Goal: Task Accomplishment & Management: Use online tool/utility

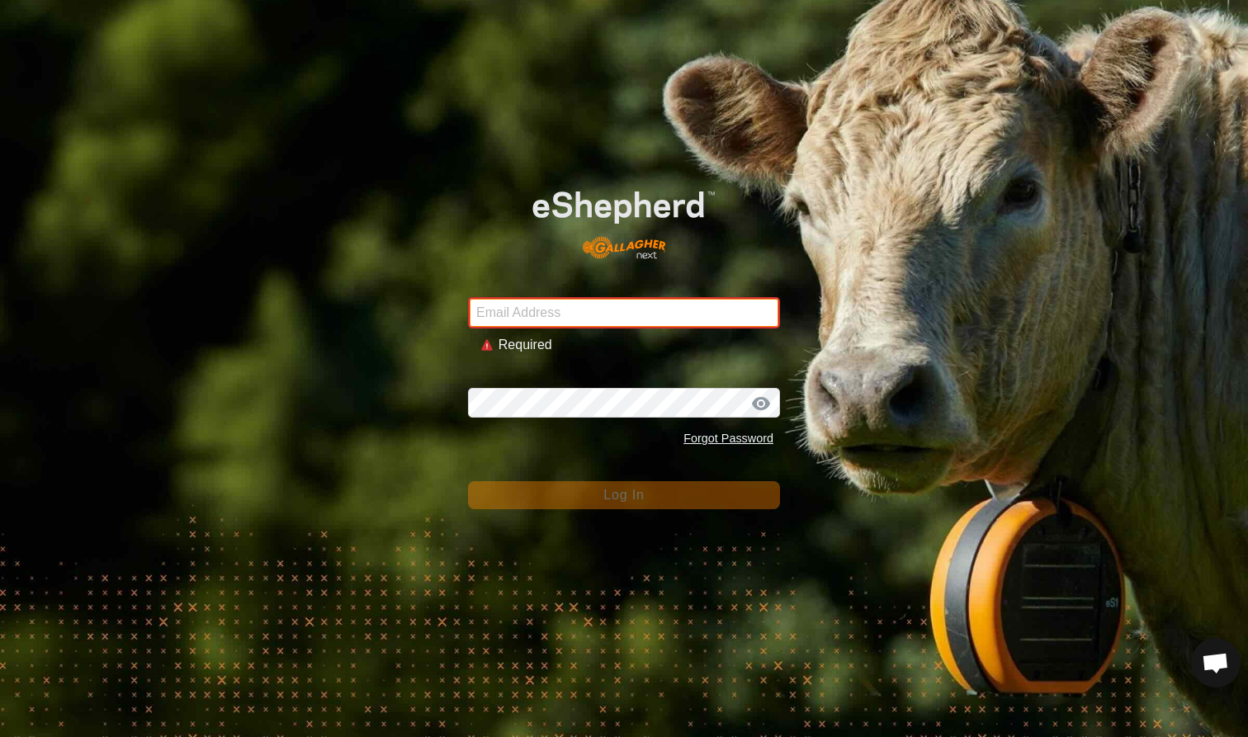
type input "mlwood@xtra.co.nz"
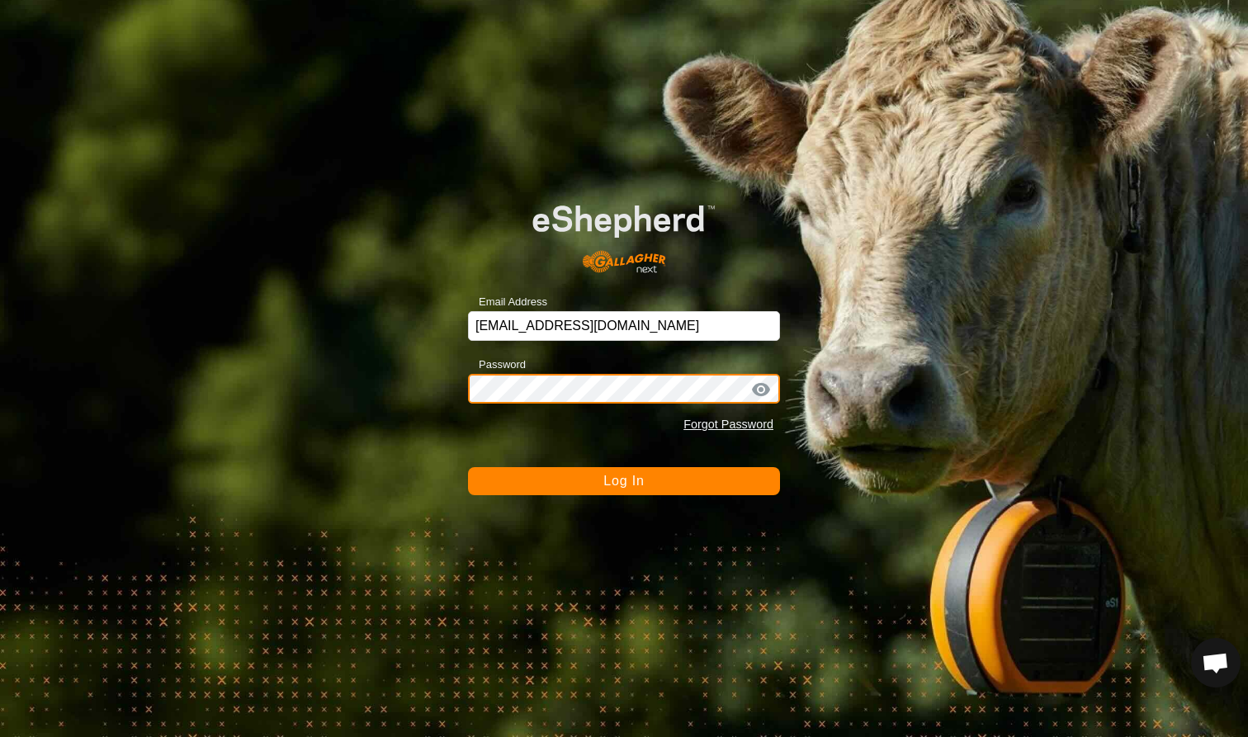
click at [624, 480] on button "Log In" at bounding box center [624, 481] width 312 height 28
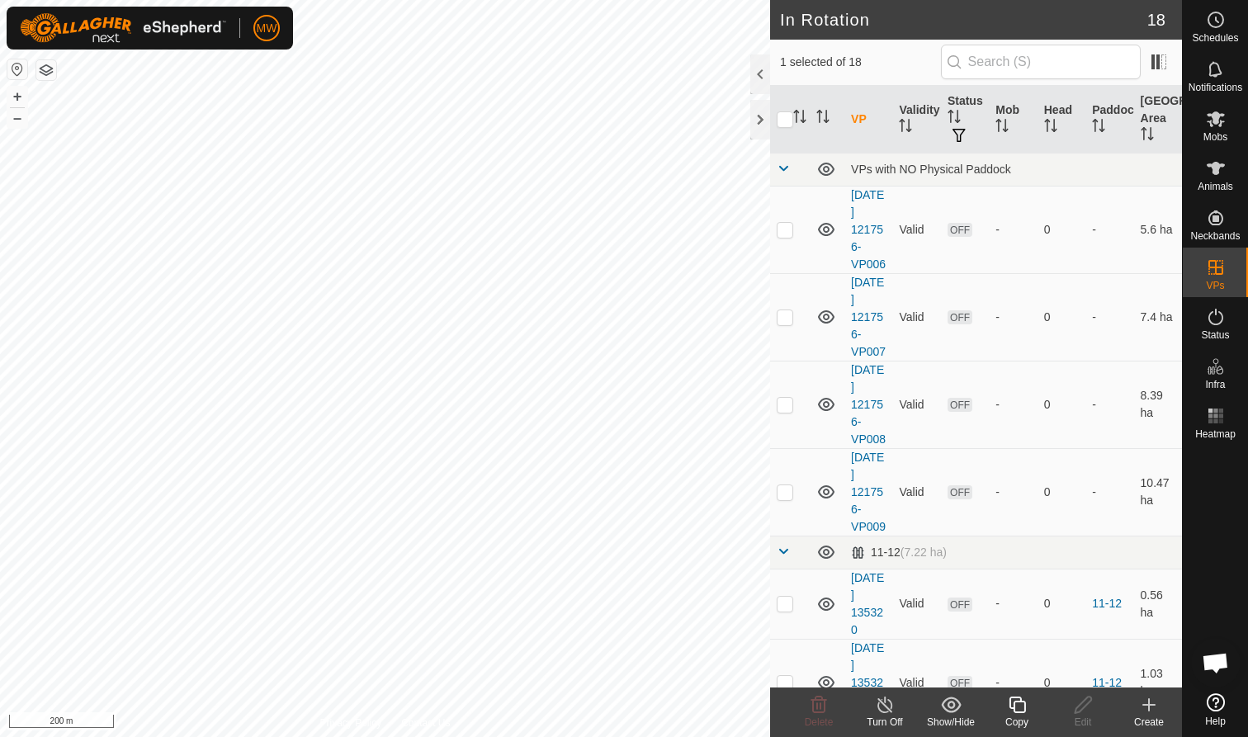
click at [1019, 704] on icon at bounding box center [1017, 705] width 21 height 20
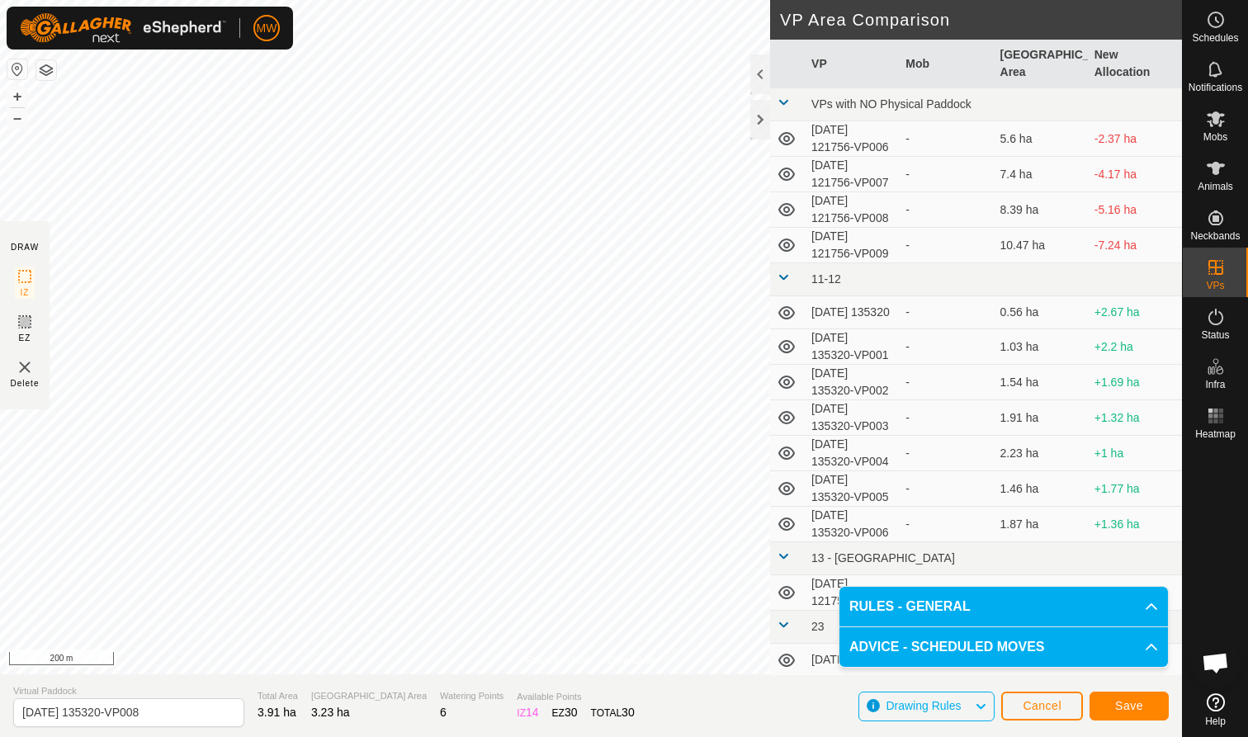
click at [1126, 700] on span "Save" at bounding box center [1129, 705] width 28 height 13
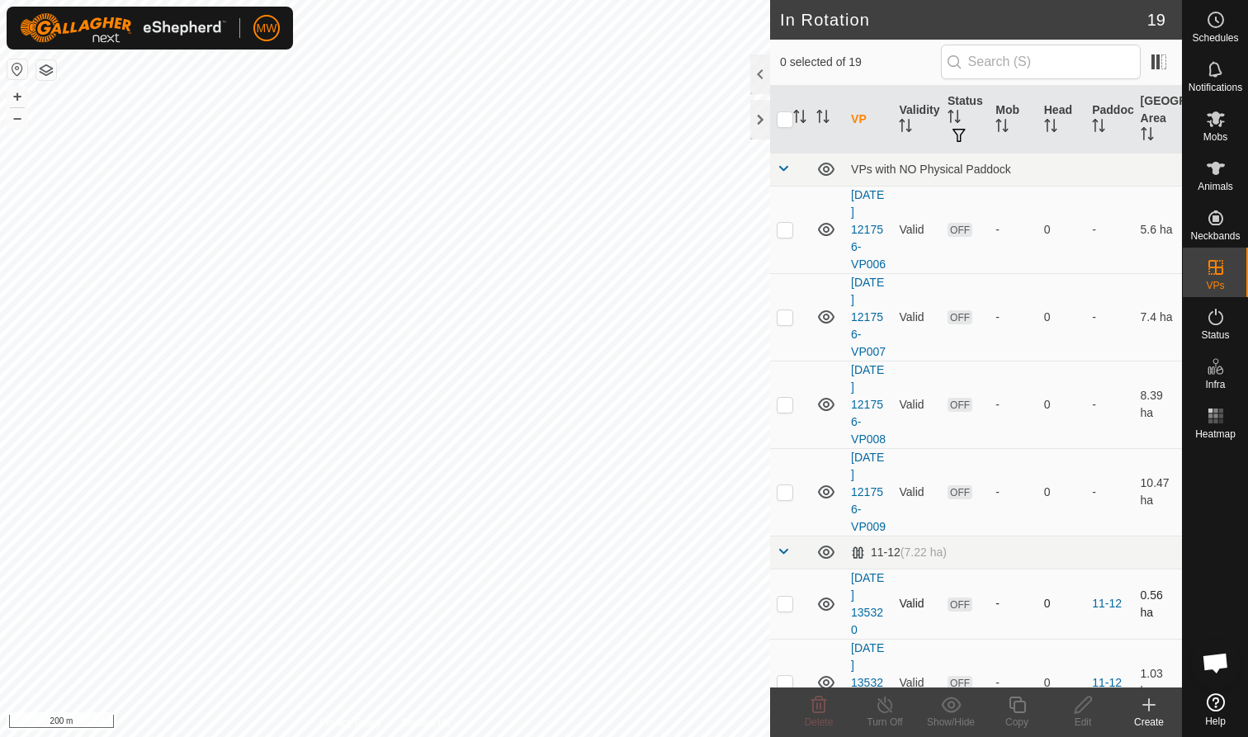
checkbox input "true"
click at [1012, 707] on icon at bounding box center [1017, 705] width 17 height 17
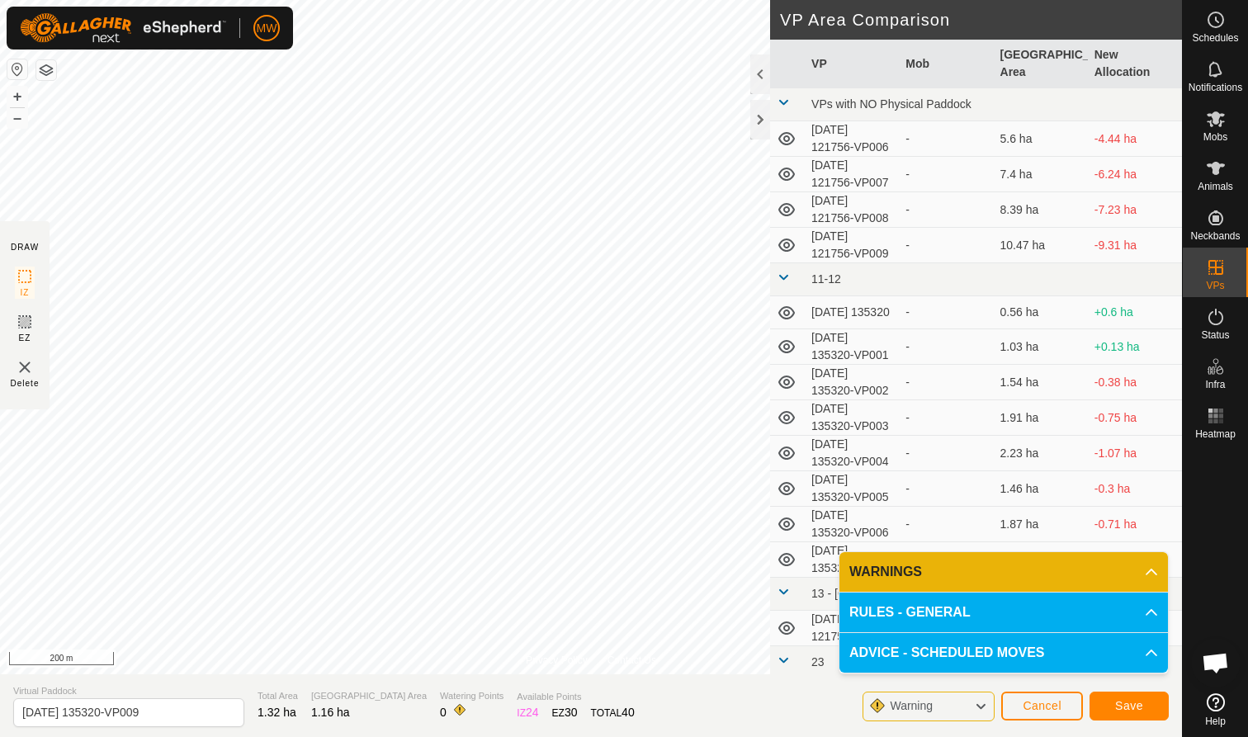
click at [1122, 703] on span "Save" at bounding box center [1129, 705] width 28 height 13
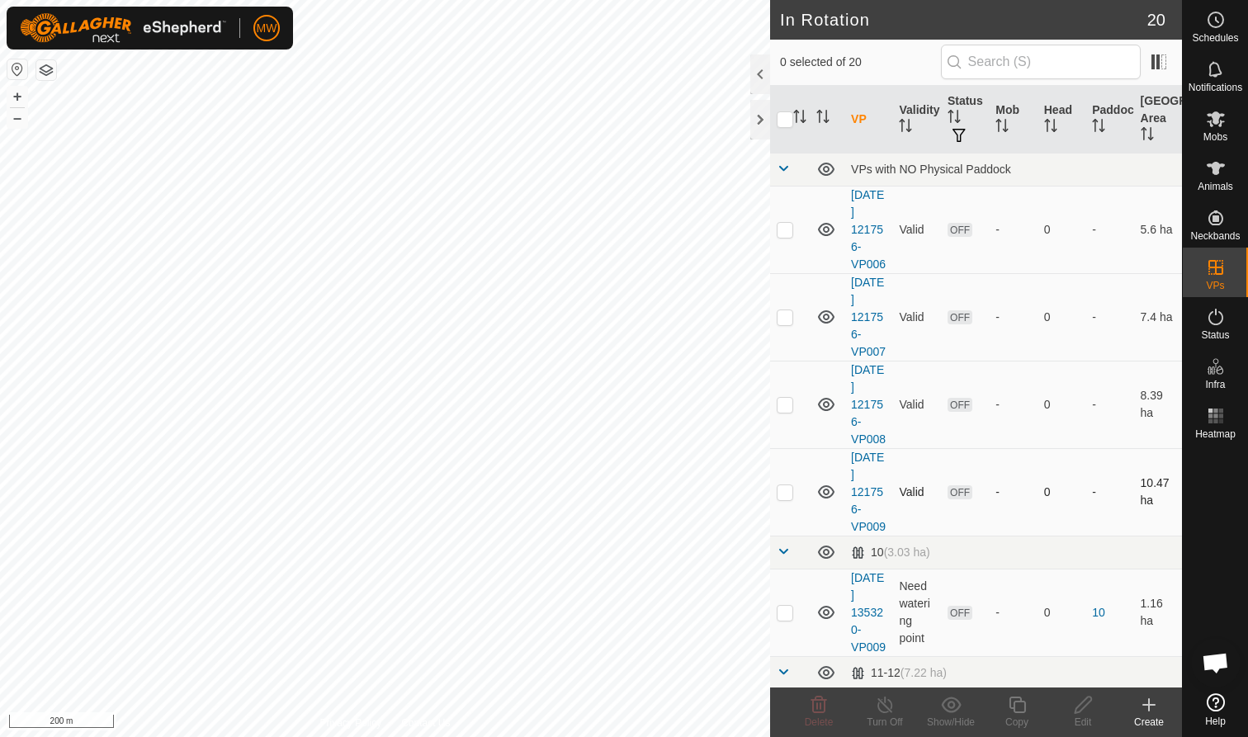
checkbox input "true"
click at [1015, 701] on icon at bounding box center [1017, 705] width 21 height 20
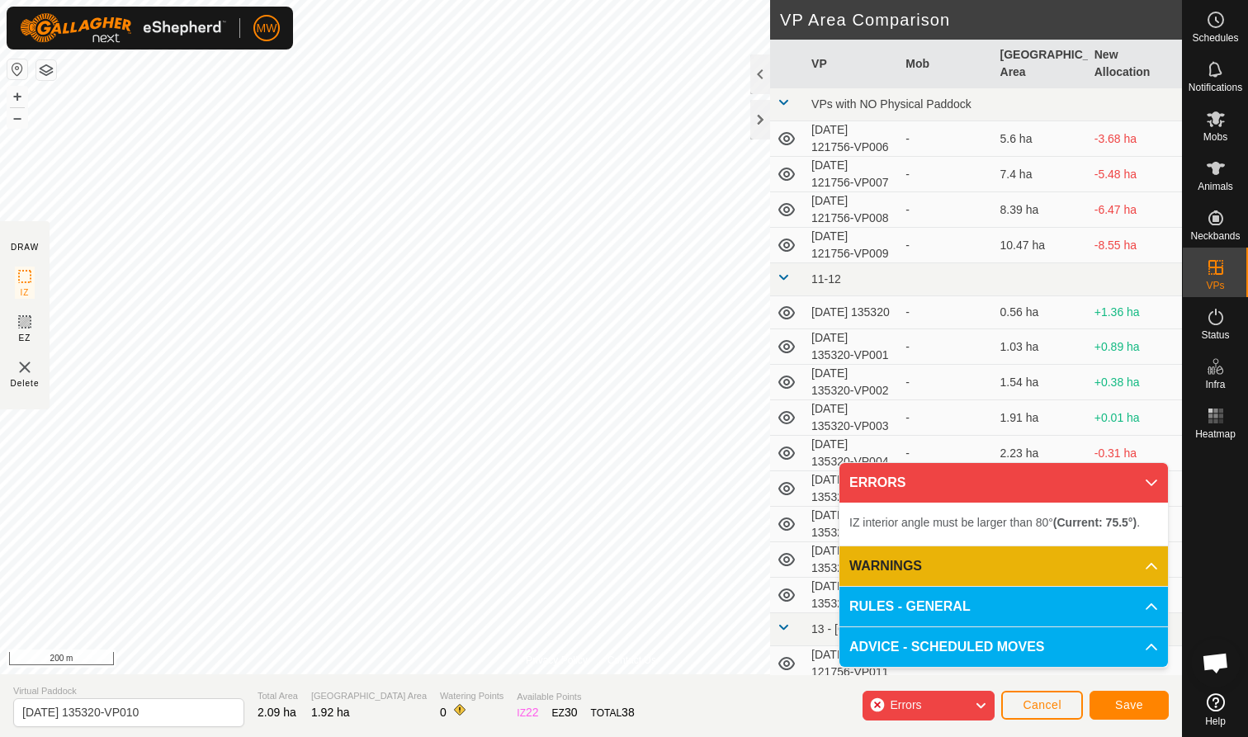
click at [1138, 706] on span "Save" at bounding box center [1129, 704] width 28 height 13
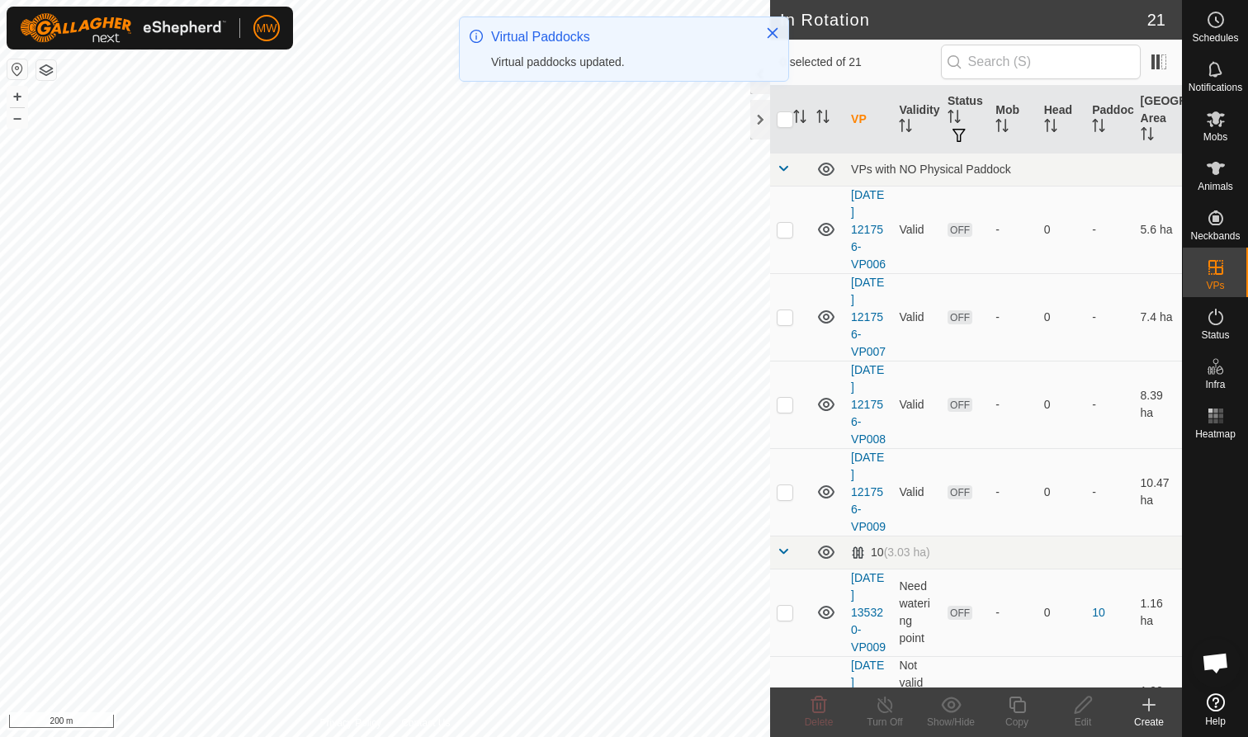
checkbox input "true"
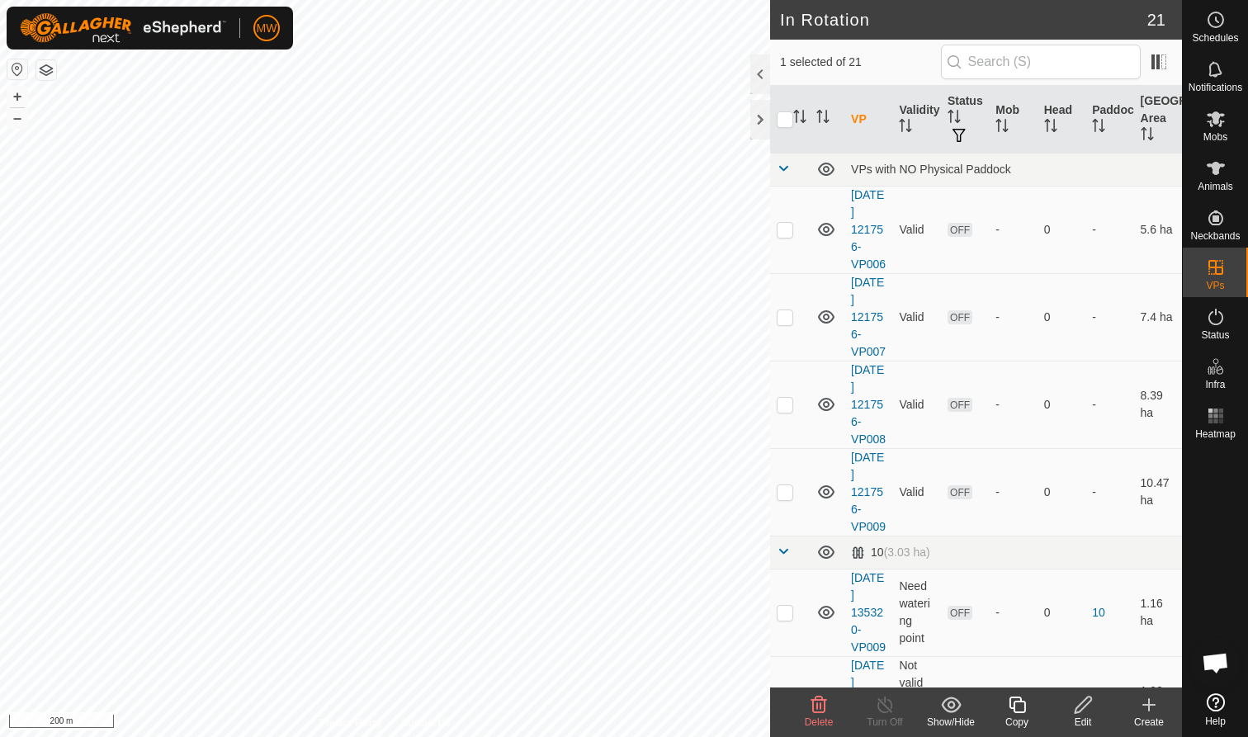
click at [1019, 705] on icon at bounding box center [1017, 705] width 21 height 20
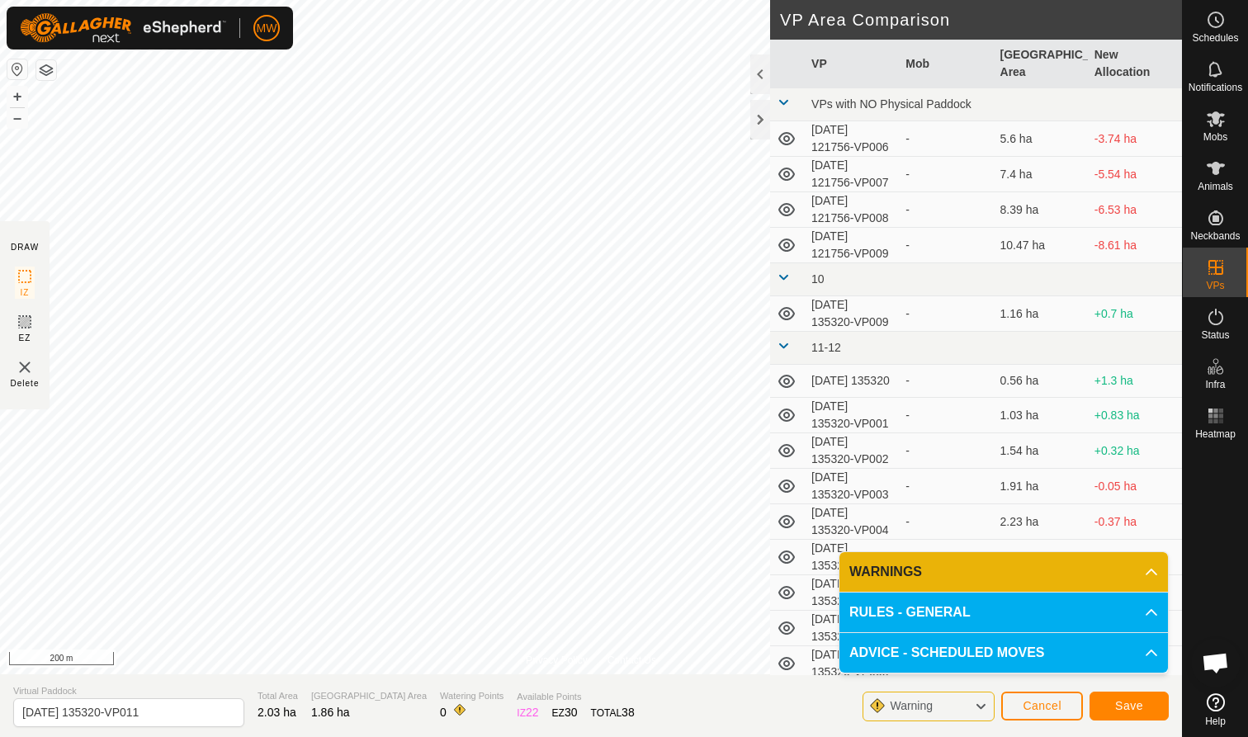
click at [1130, 709] on span "Save" at bounding box center [1129, 705] width 28 height 13
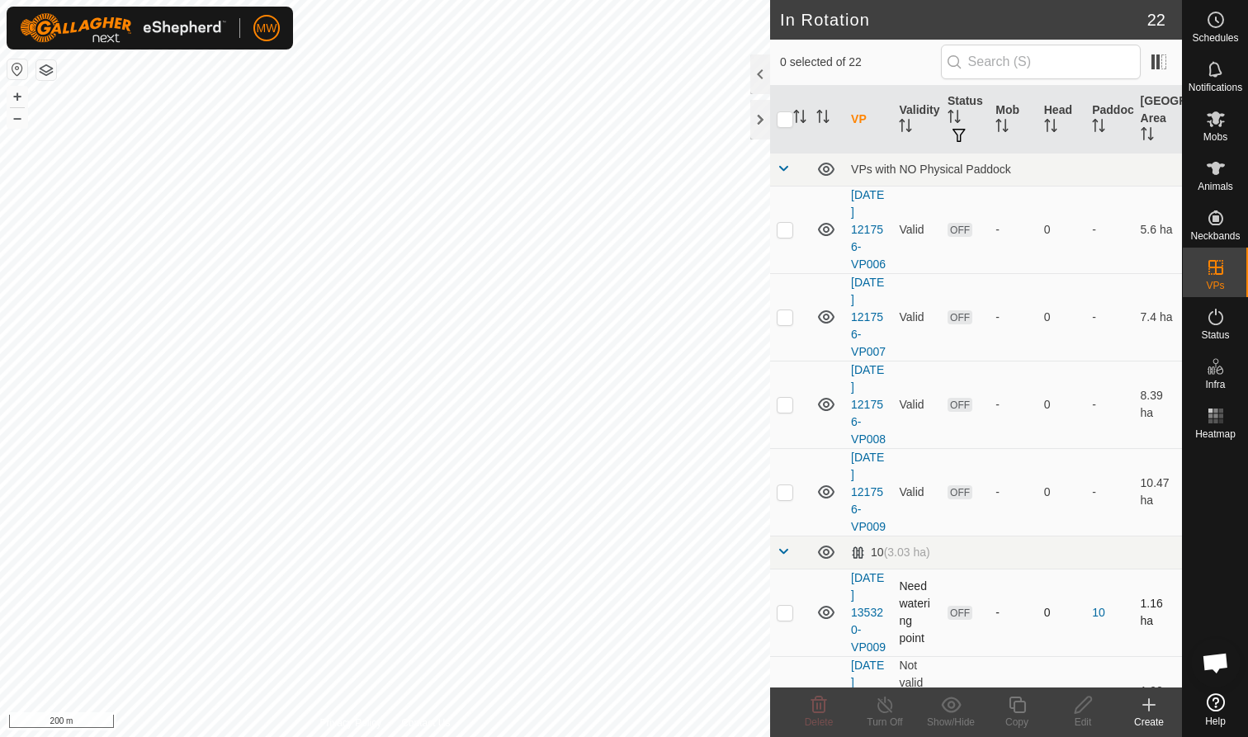
checkbox input "true"
click at [1016, 703] on icon at bounding box center [1017, 705] width 17 height 17
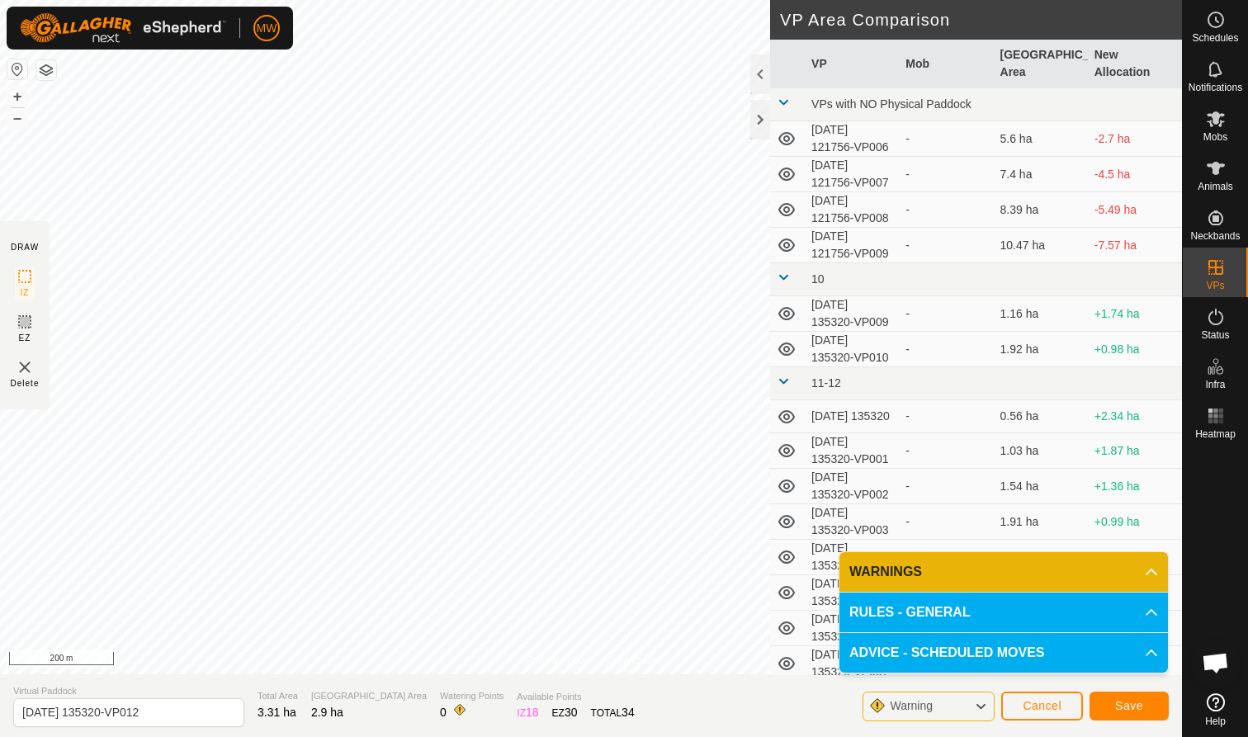
click at [1119, 701] on span "Save" at bounding box center [1129, 705] width 28 height 13
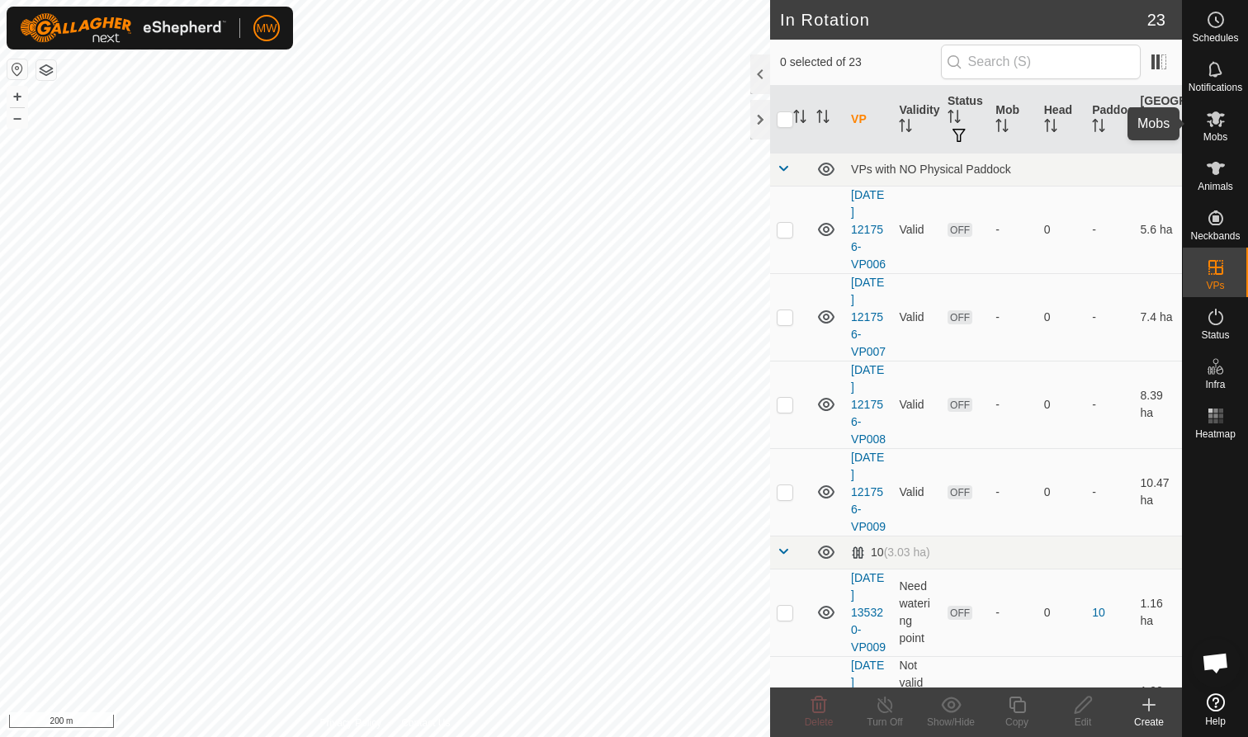
click at [1213, 115] on icon at bounding box center [1216, 119] width 18 height 16
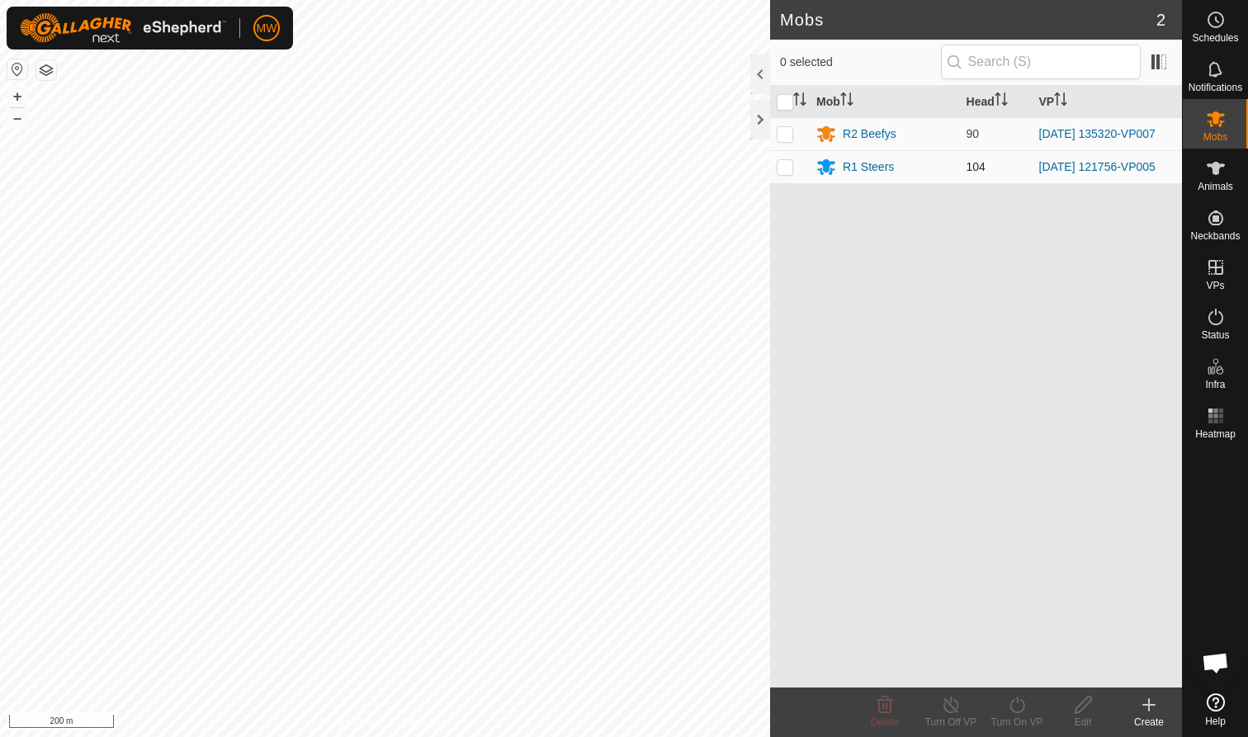
click at [786, 171] on p-checkbox at bounding box center [785, 166] width 17 height 13
checkbox input "true"
click at [1020, 704] on icon at bounding box center [1017, 705] width 21 height 20
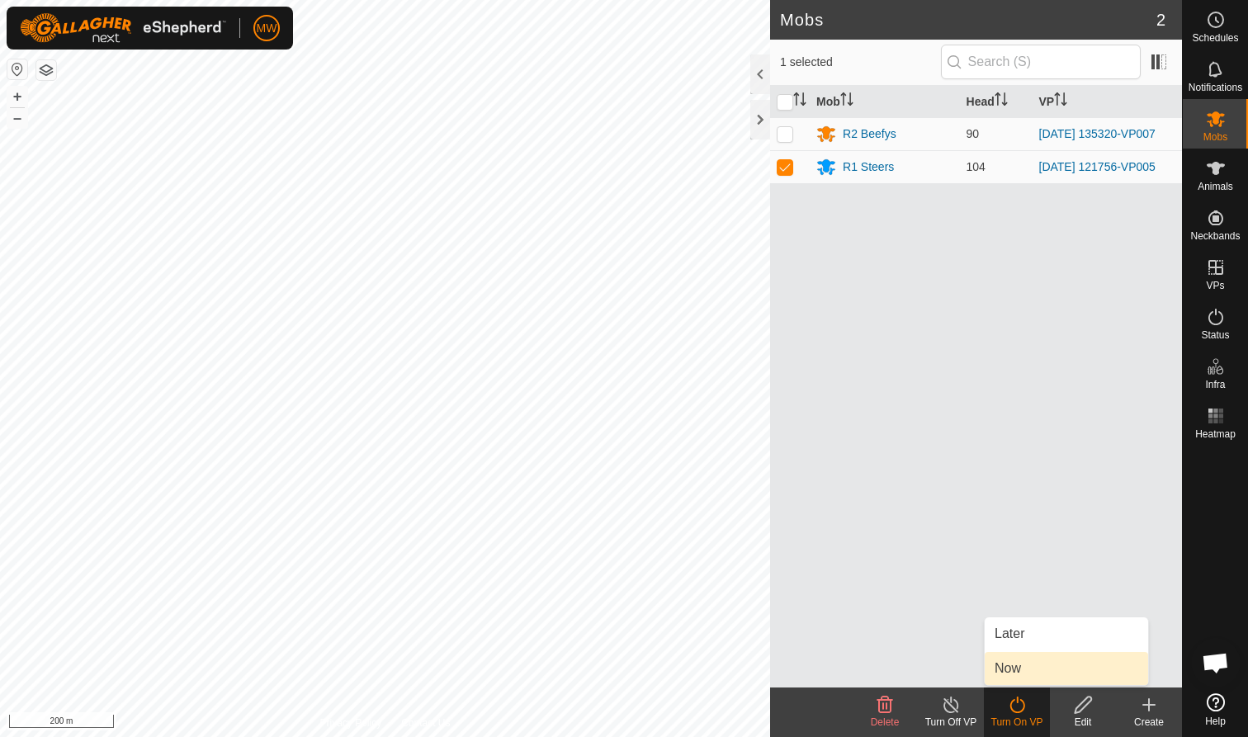
click at [1027, 659] on link "Now" at bounding box center [1066, 668] width 163 height 33
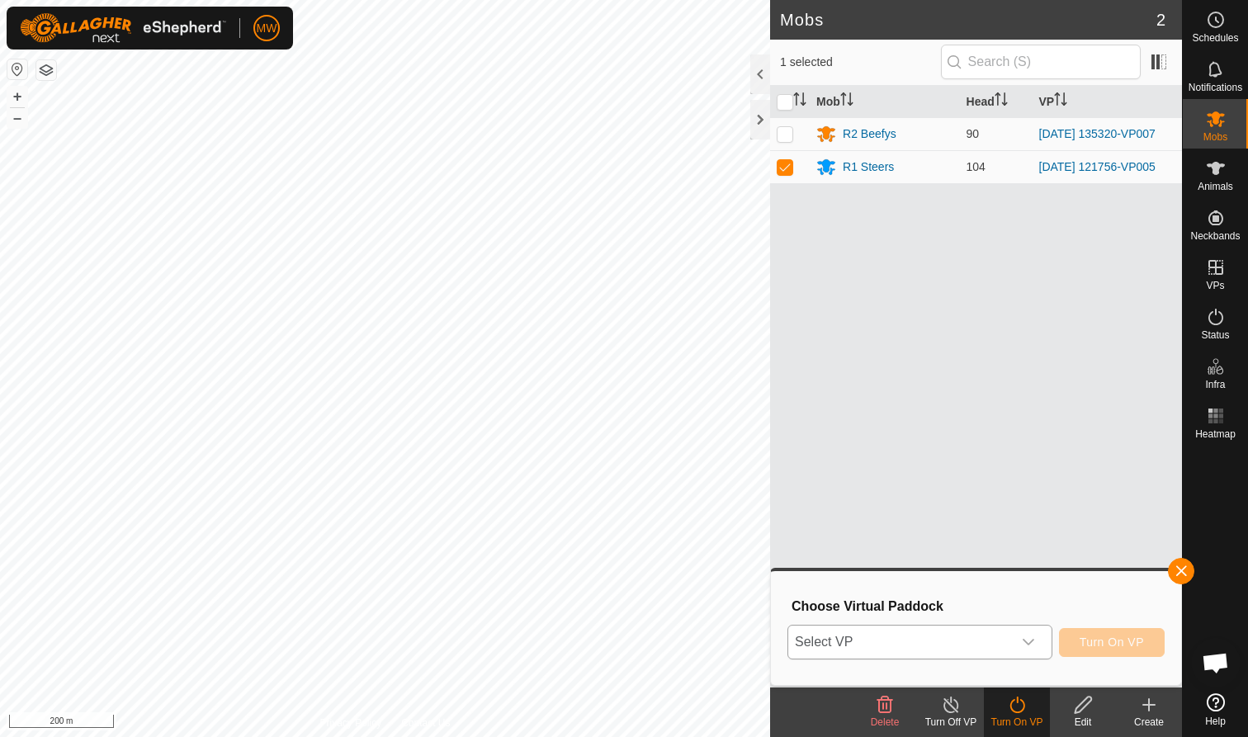
click at [1031, 641] on icon "dropdown trigger" at bounding box center [1029, 642] width 12 height 7
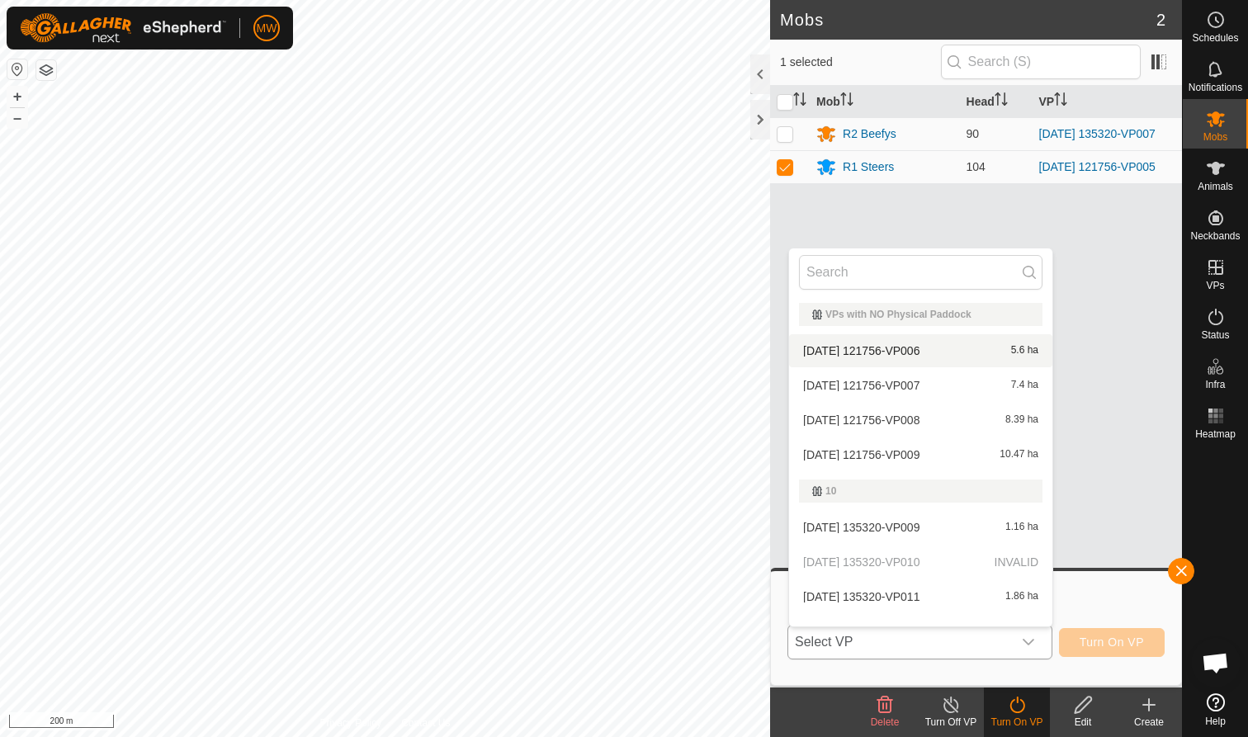
click at [918, 353] on li "2025-08-27 121756-VP006 5.6 ha" at bounding box center [920, 350] width 263 height 33
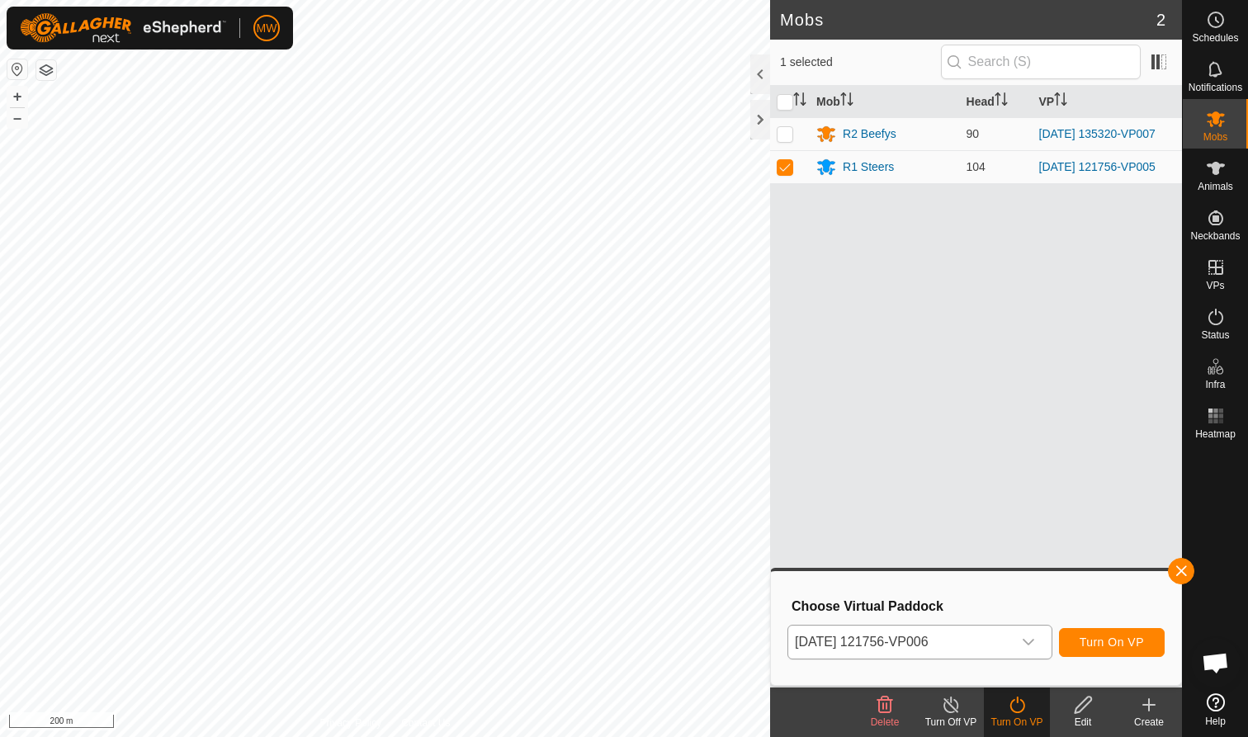
click at [1118, 641] on span "Turn On VP" at bounding box center [1112, 642] width 64 height 13
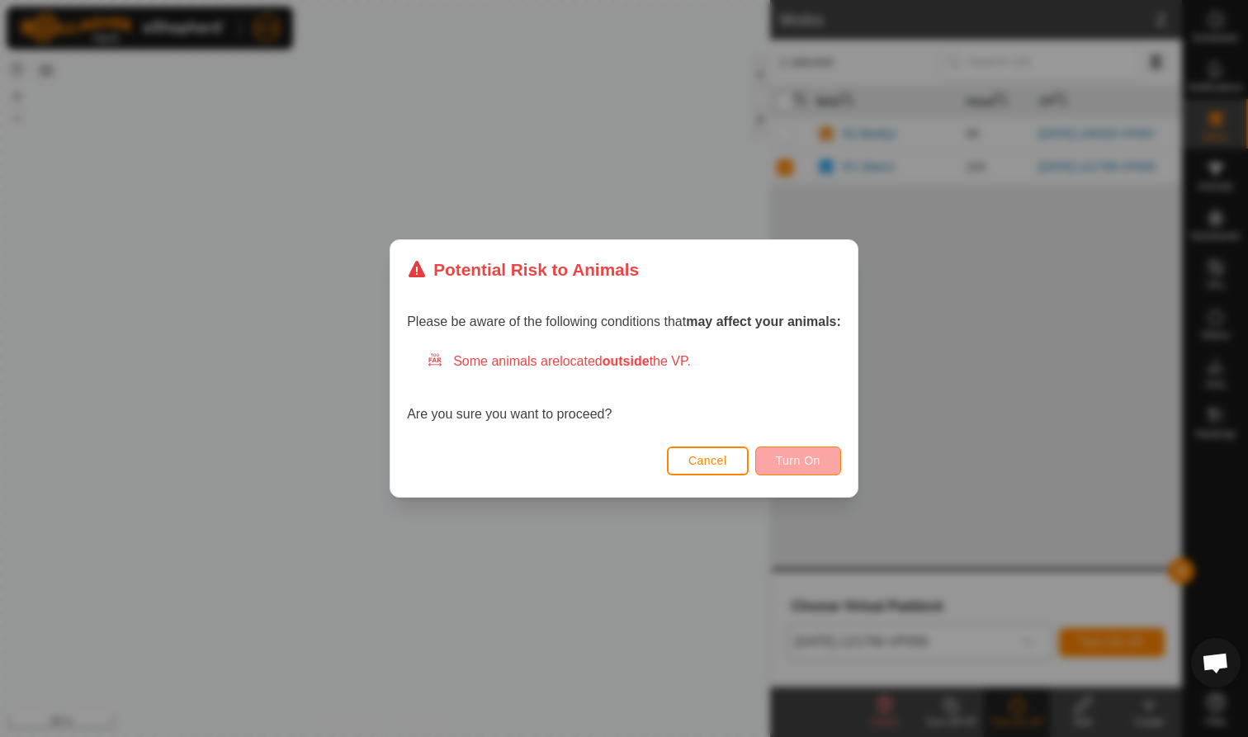
click at [797, 455] on span "Turn On" at bounding box center [798, 460] width 45 height 13
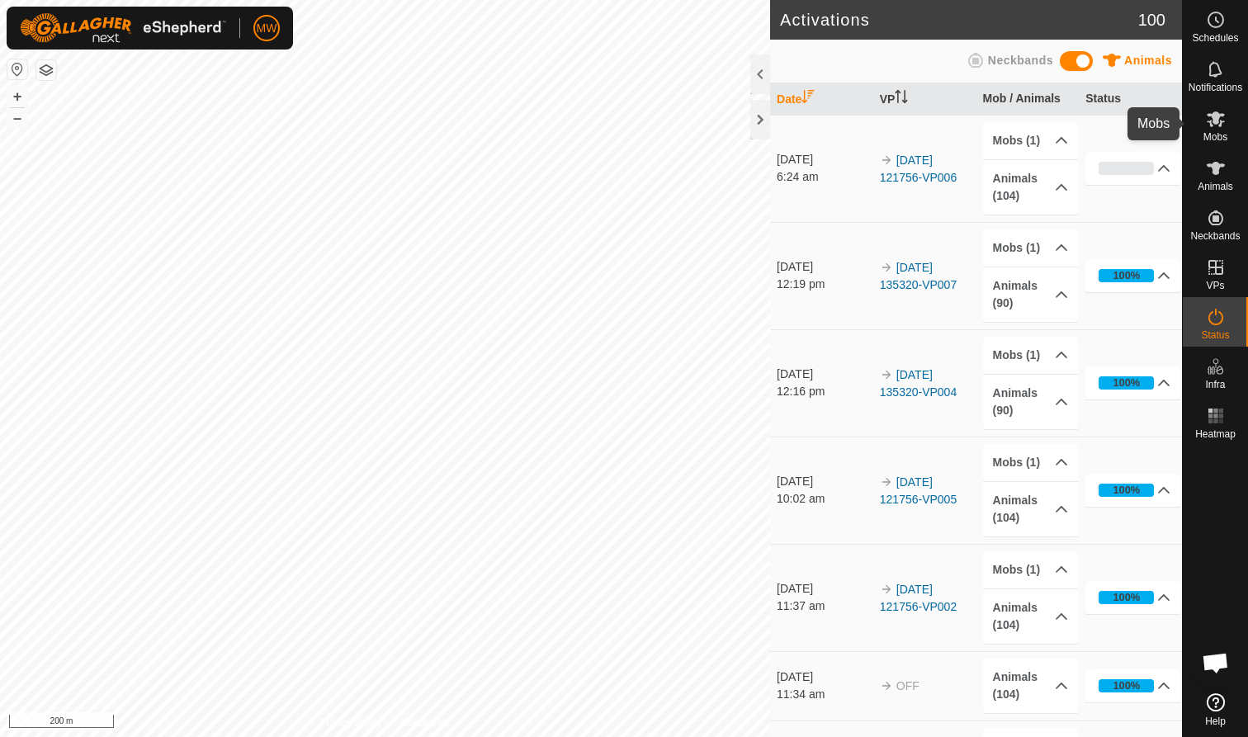
click at [1222, 121] on icon at bounding box center [1216, 119] width 18 height 16
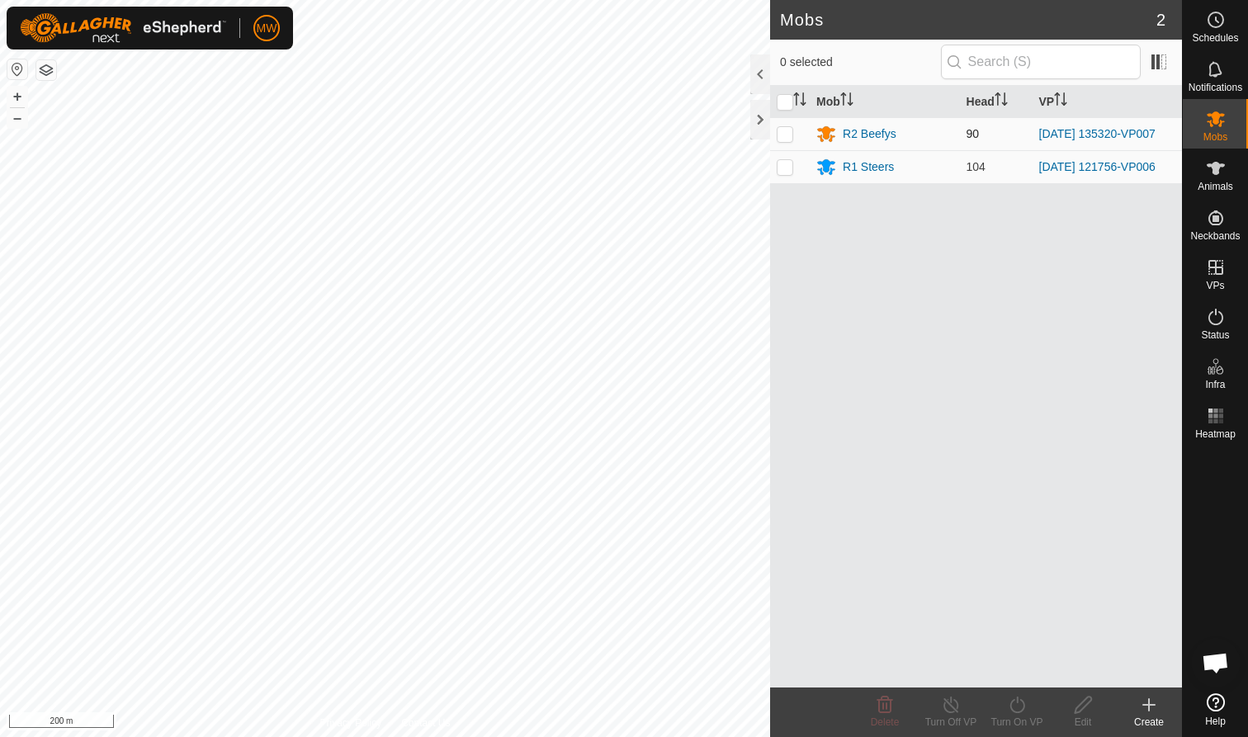
click at [785, 133] on p-checkbox at bounding box center [785, 133] width 17 height 13
checkbox input "true"
click at [1020, 709] on icon at bounding box center [1017, 705] width 21 height 20
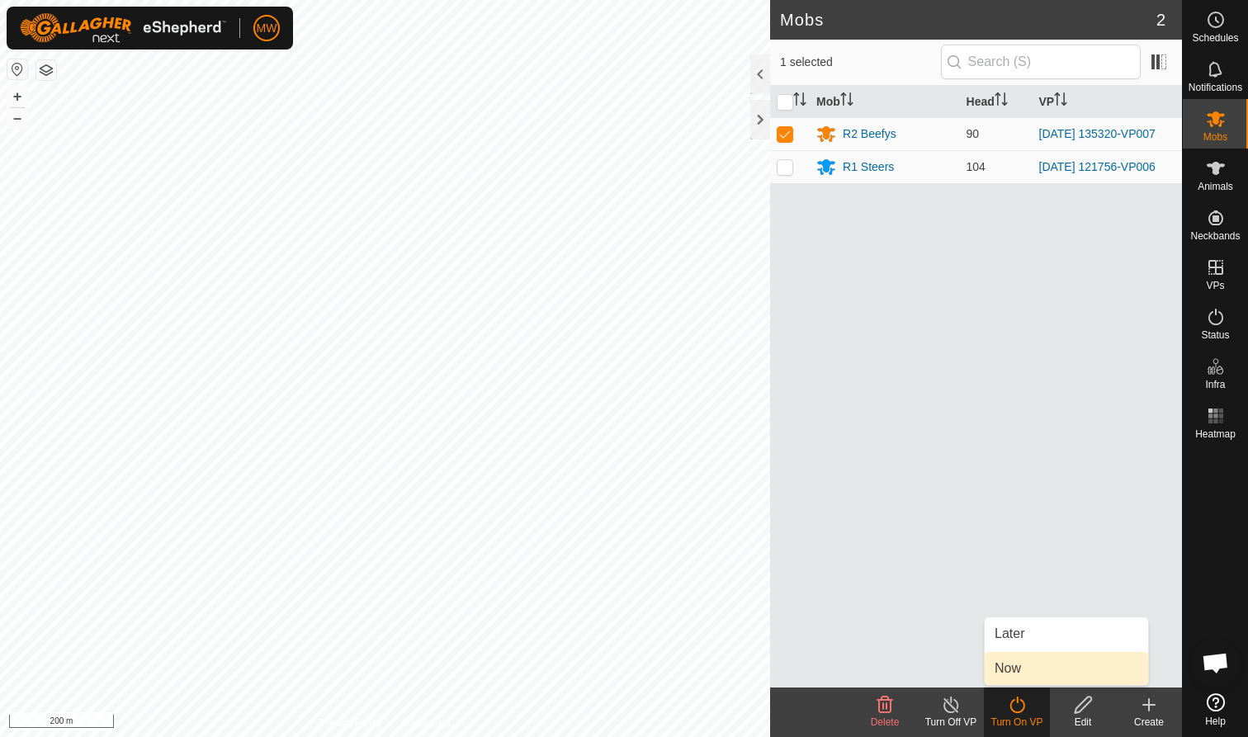
click at [1014, 670] on link "Now" at bounding box center [1066, 668] width 163 height 33
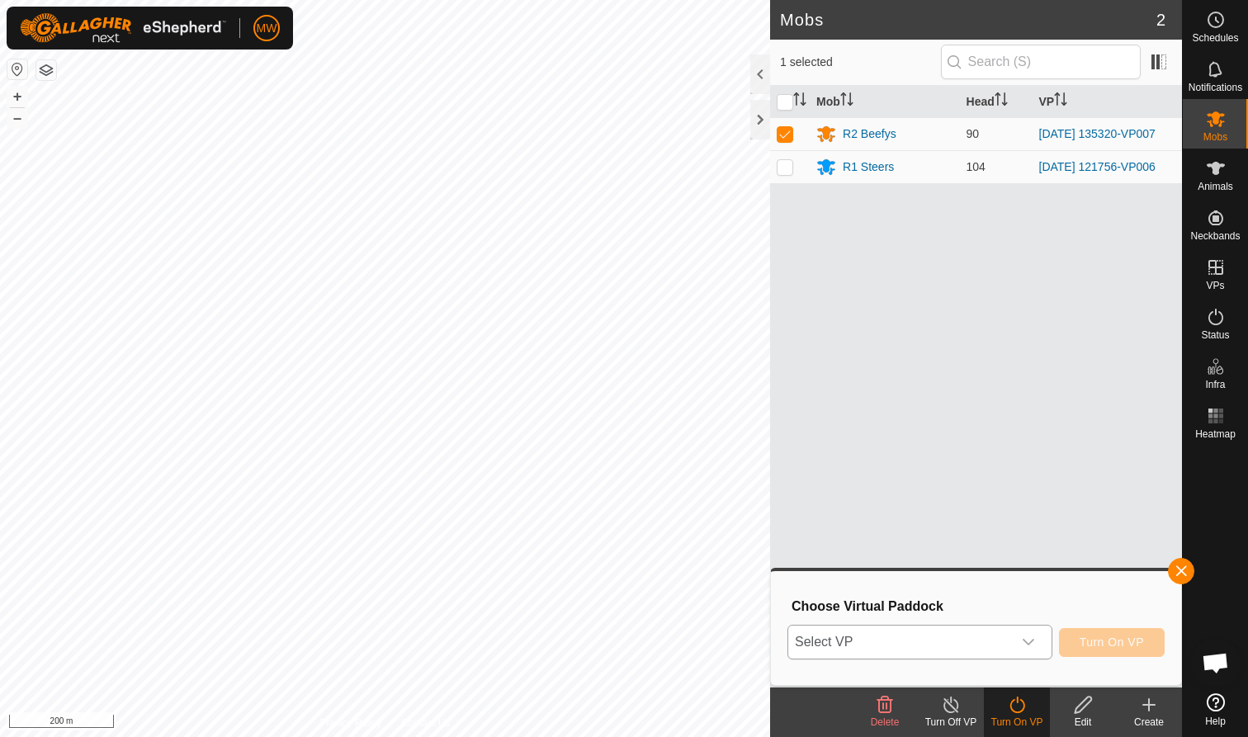
click at [1029, 636] on icon "dropdown trigger" at bounding box center [1028, 642] width 13 height 13
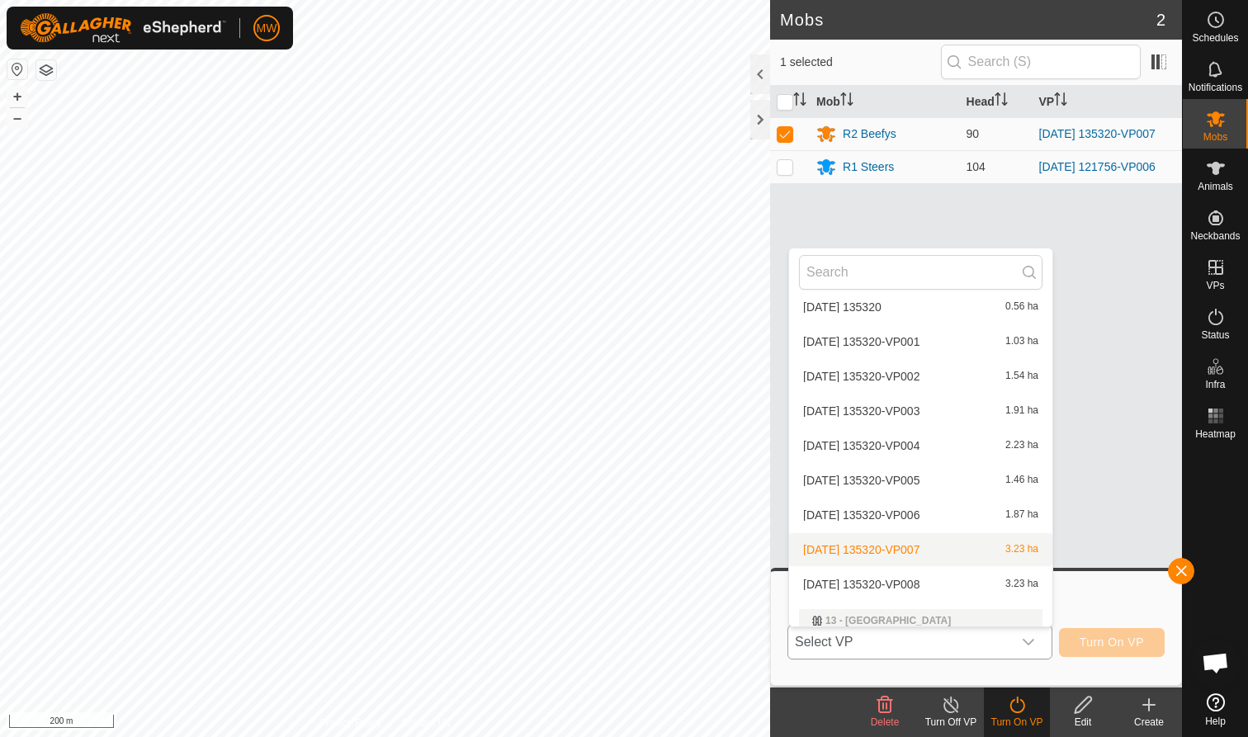
scroll to position [409, 0]
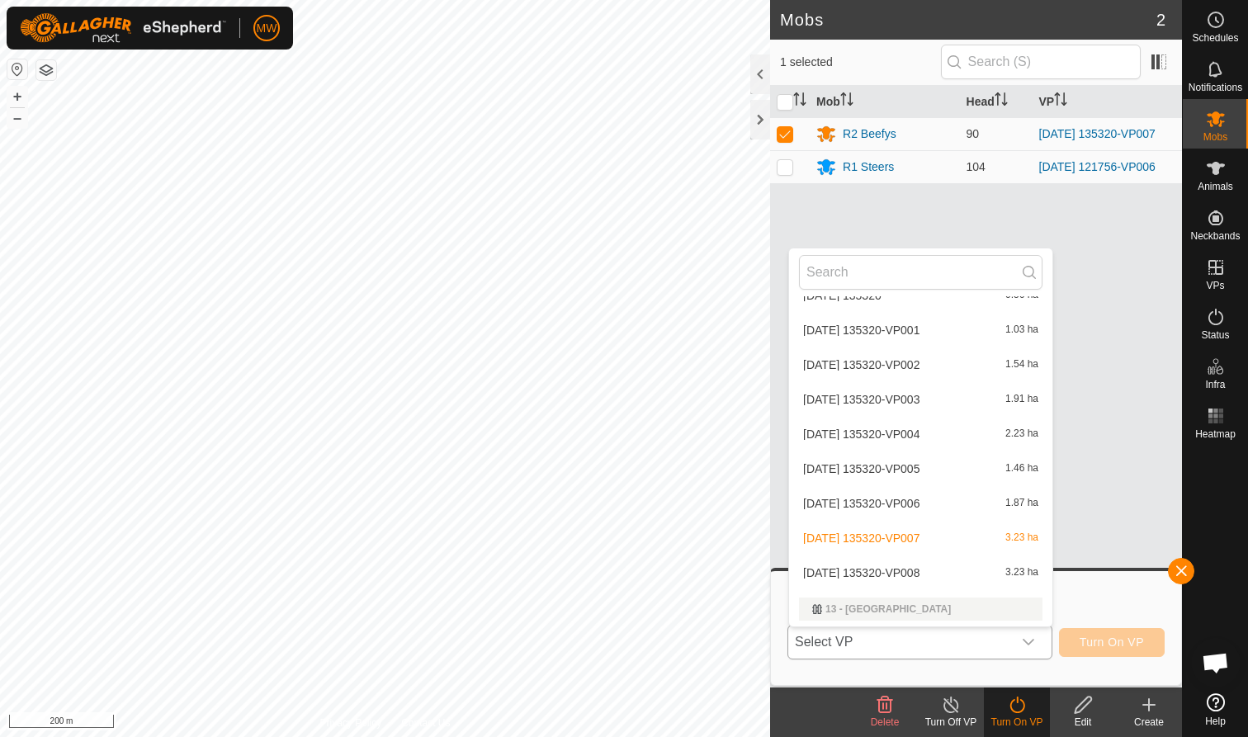
click at [878, 569] on li "2025-08-27 135320-VP008 3.23 ha" at bounding box center [920, 572] width 263 height 33
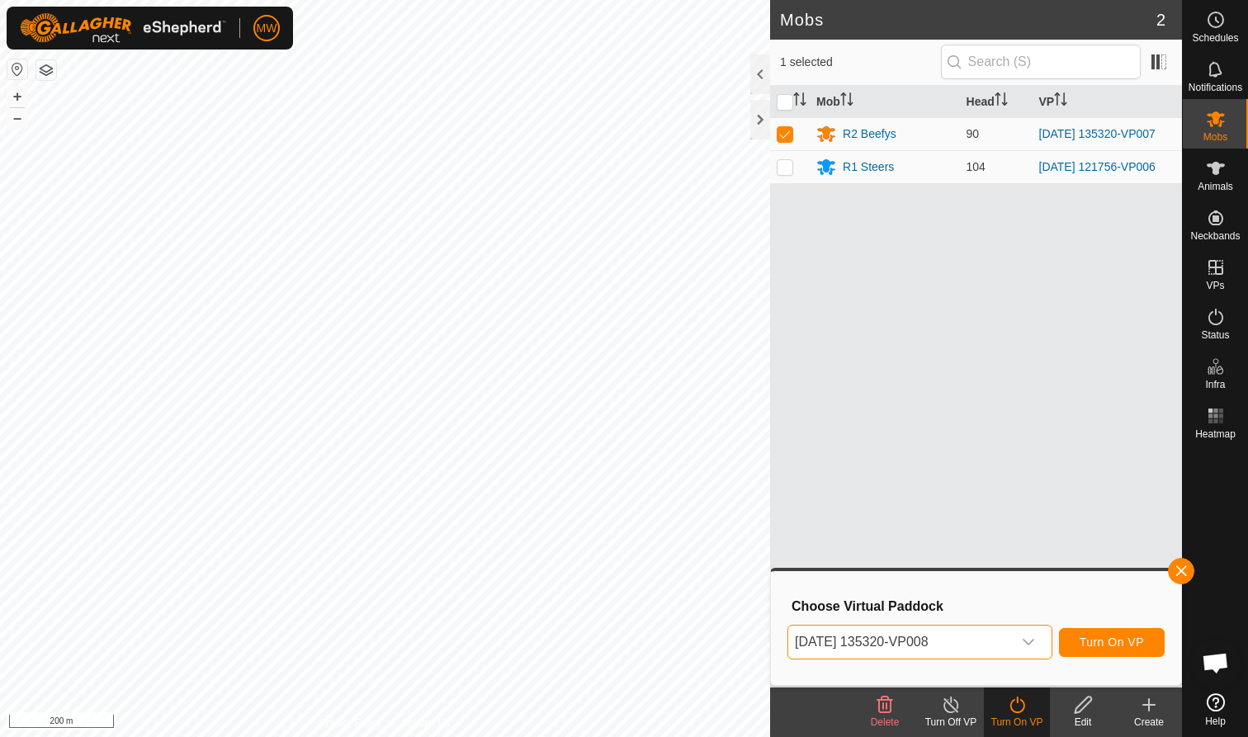
click at [1110, 644] on span "Turn On VP" at bounding box center [1112, 642] width 64 height 13
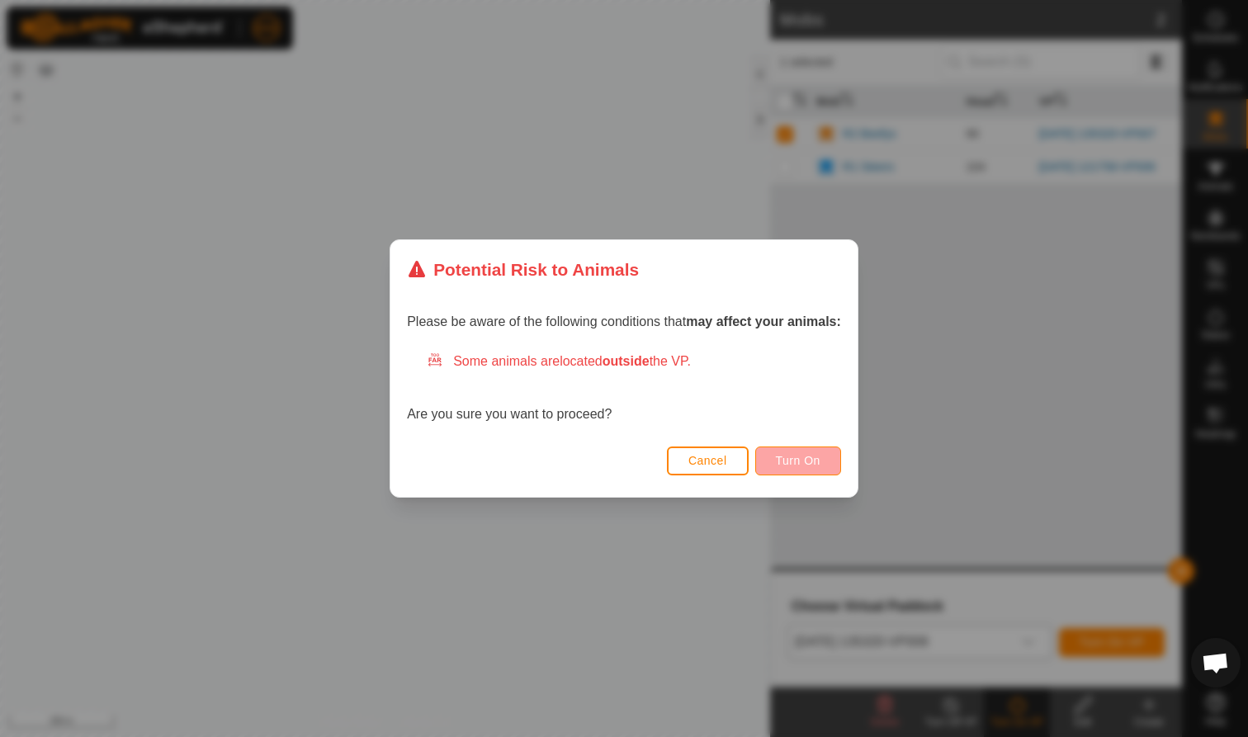
click at [801, 455] on span "Turn On" at bounding box center [798, 460] width 45 height 13
